Goal: Task Accomplishment & Management: Use online tool/utility

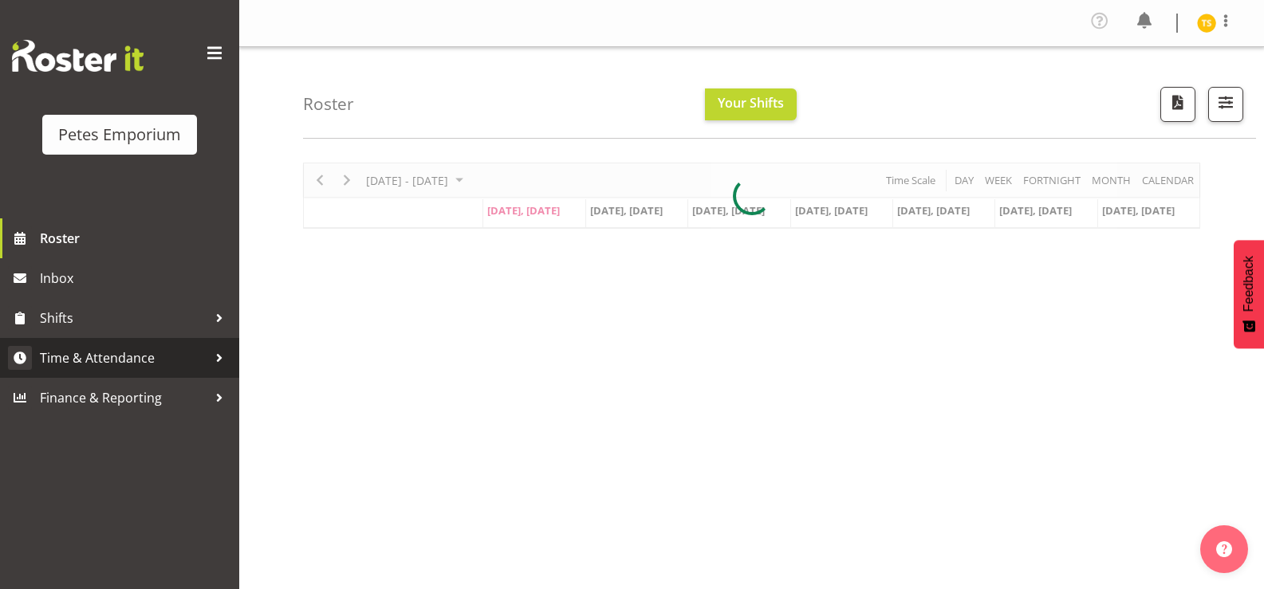
click at [119, 362] on span "Time & Attendance" at bounding box center [123, 358] width 167 height 24
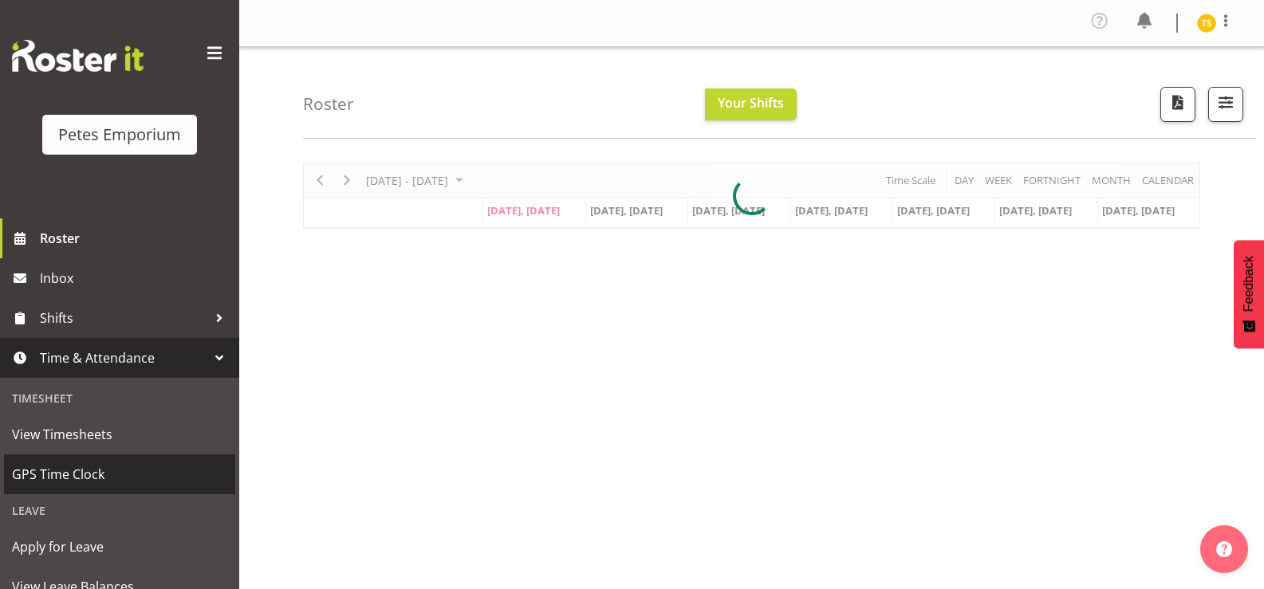
click at [86, 471] on span "GPS Time Clock" at bounding box center [119, 474] width 215 height 24
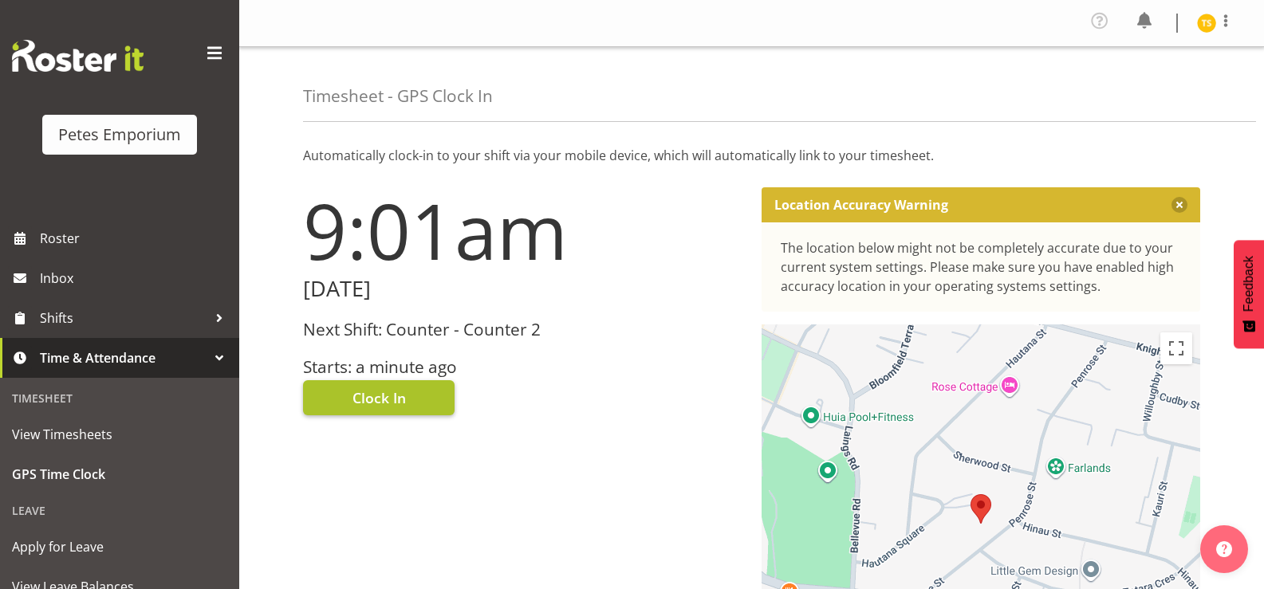
click at [327, 396] on button "Clock In" at bounding box center [379, 397] width 152 height 35
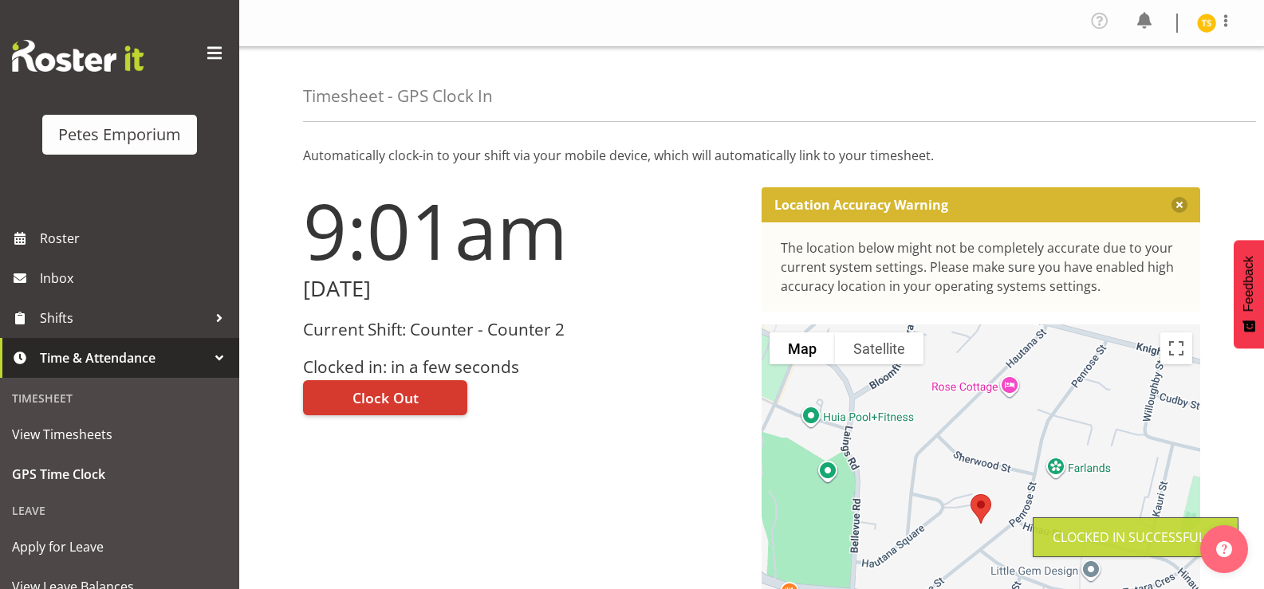
click at [1202, 27] on img at bounding box center [1206, 23] width 19 height 19
click at [1124, 80] on link "Log Out" at bounding box center [1158, 87] width 153 height 29
